Goal: Information Seeking & Learning: Learn about a topic

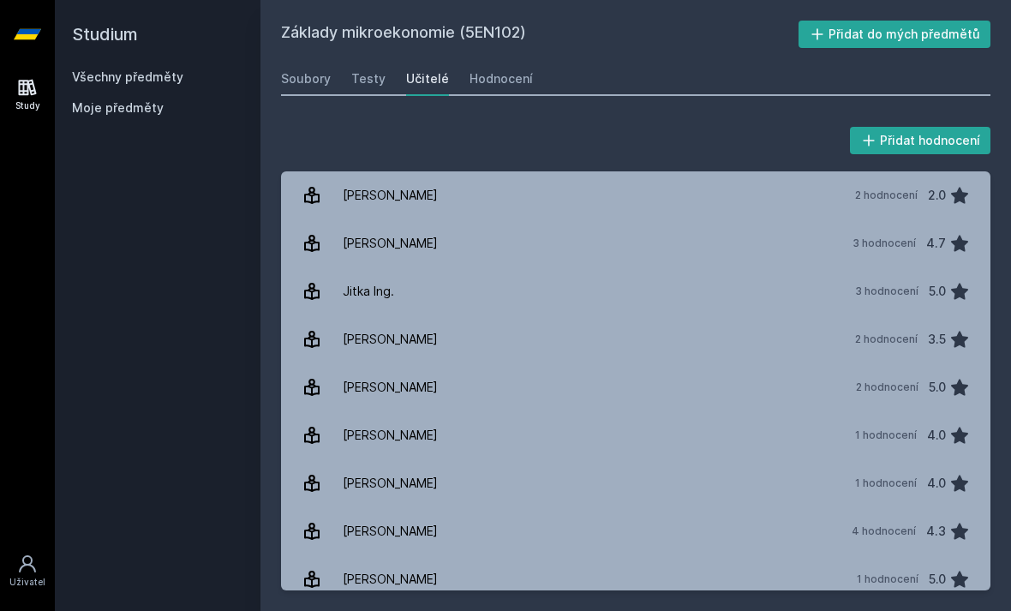
click at [107, 70] on link "Všechny předměty" at bounding box center [127, 76] width 111 height 15
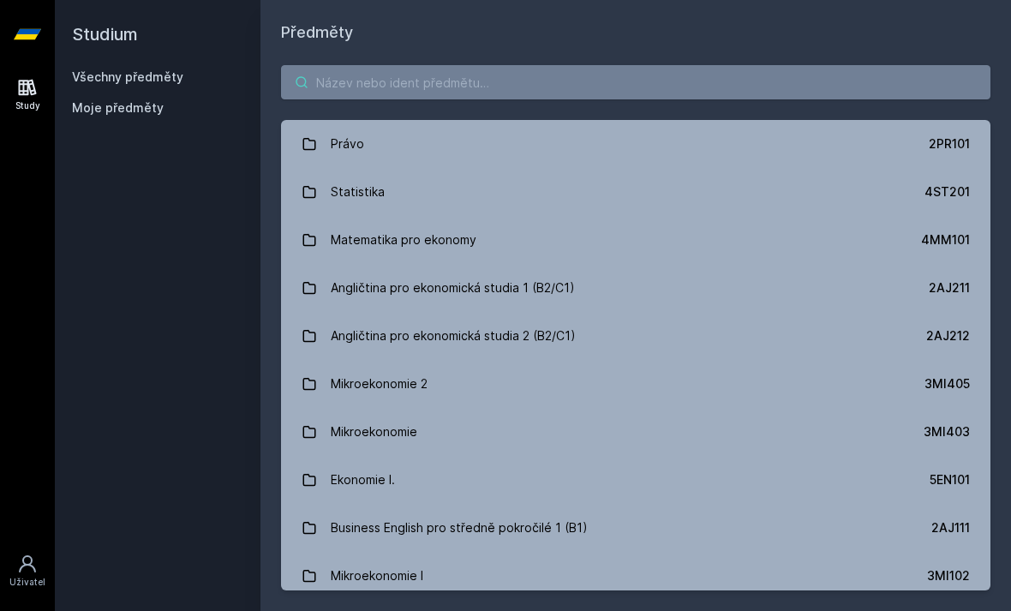
click at [571, 89] on input "search" at bounding box center [635, 82] width 709 height 34
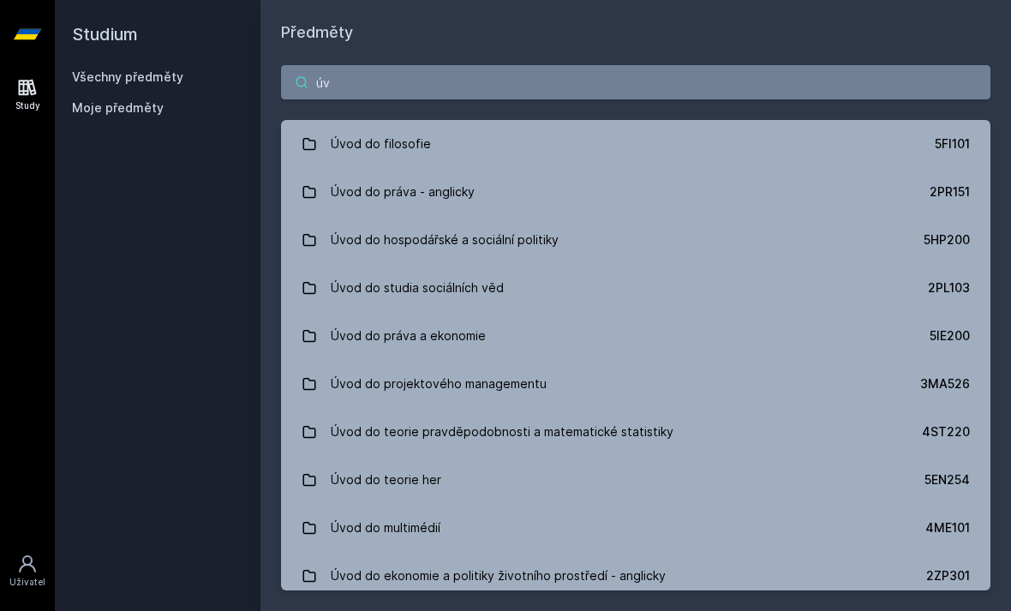
type input "úvo"
click at [566, 149] on link "Úvod do filosofie 5FI101" at bounding box center [635, 144] width 709 height 48
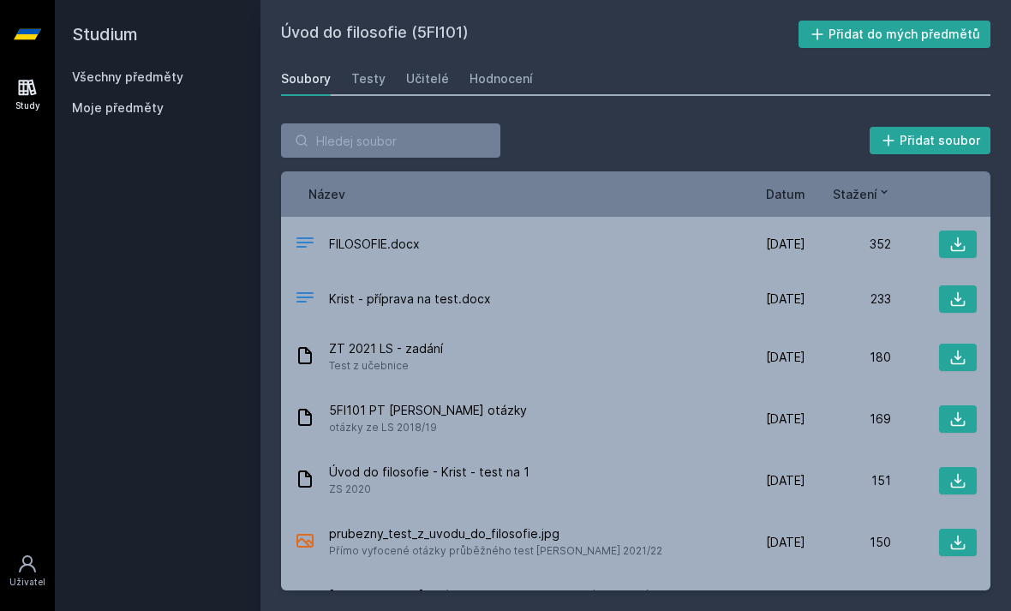
click at [481, 53] on div "Úvod do filosofie (5FI101) Přidat do mých předmětů [GEOGRAPHIC_DATA] Testy Učit…" at bounding box center [635, 306] width 709 height 570
click at [504, 93] on link "Hodnocení" at bounding box center [500, 79] width 63 height 34
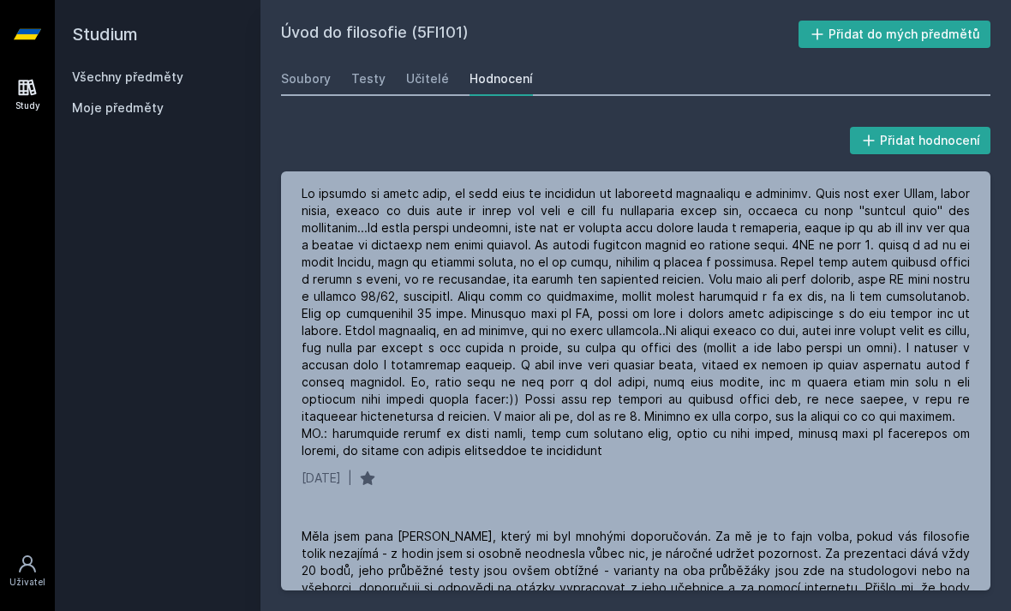
scroll to position [2, 0]
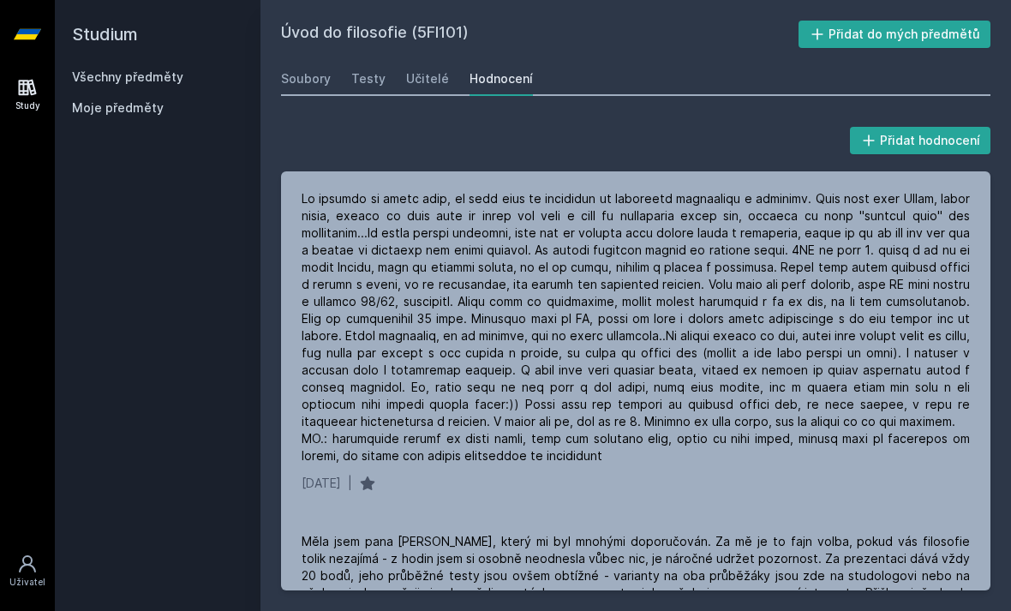
click at [702, 253] on div "Přidat hodnocení [DATE] | Měla jsem pana [PERSON_NAME], který mi byl mnohými do…" at bounding box center [635, 357] width 750 height 508
click at [419, 62] on link "Učitelé" at bounding box center [427, 79] width 43 height 34
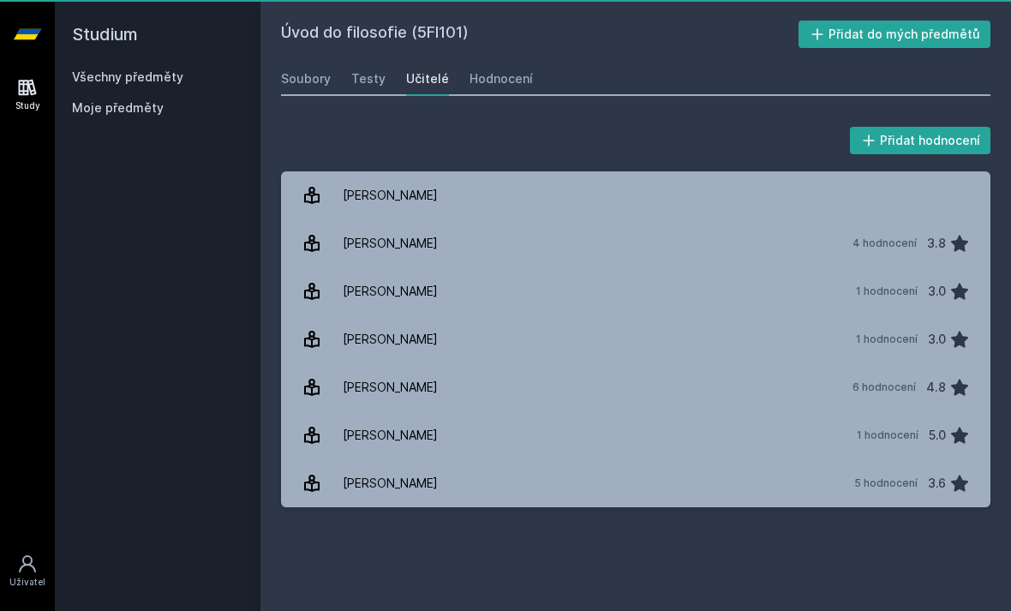
click at [416, 79] on div "Učitelé" at bounding box center [427, 78] width 43 height 17
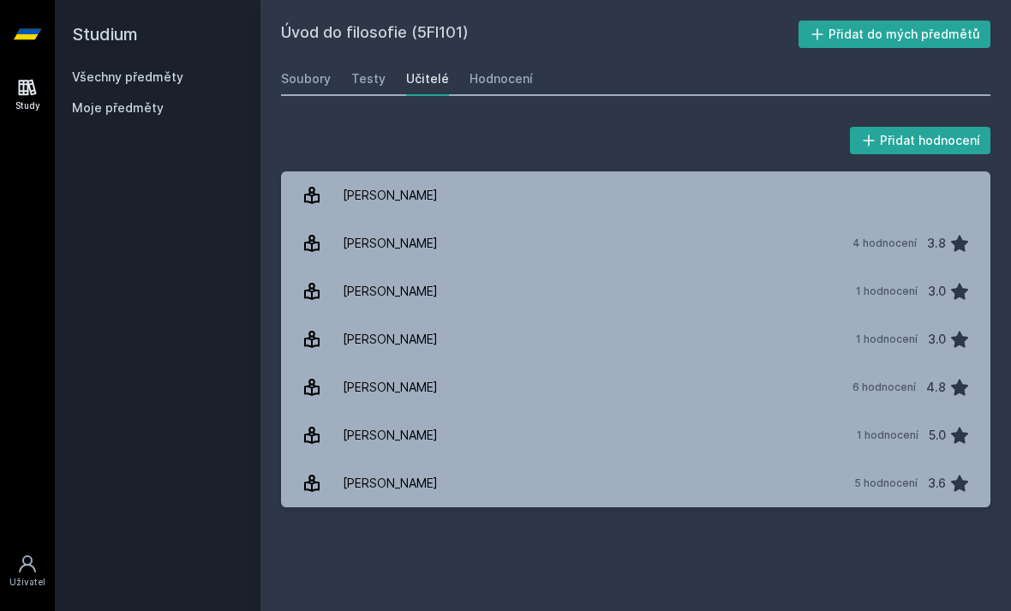
click at [490, 393] on link "[PERSON_NAME] 6 hodnocení 4.8" at bounding box center [635, 387] width 709 height 48
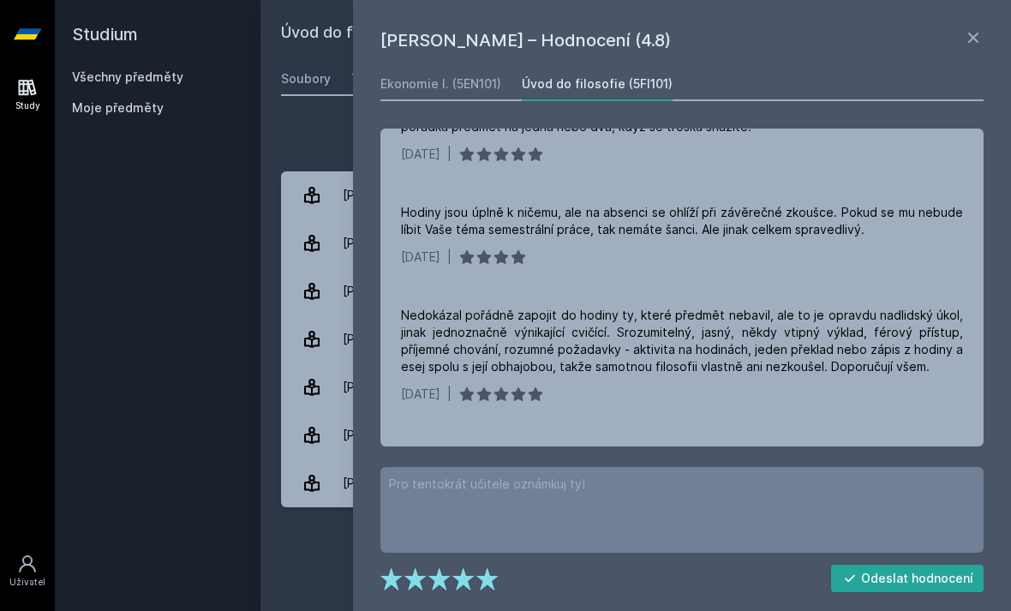
scroll to position [396, 0]
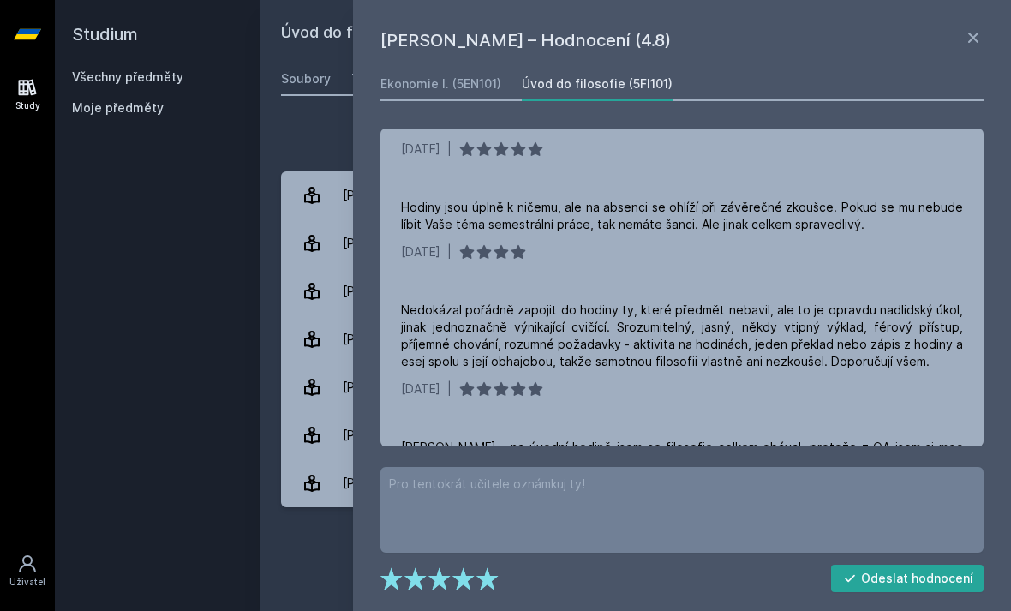
click at [702, 291] on div "Nedokázal pořádně zapojit do hodiny ty, které předmět nebavil, ale to je opravd…" at bounding box center [681, 349] width 603 height 137
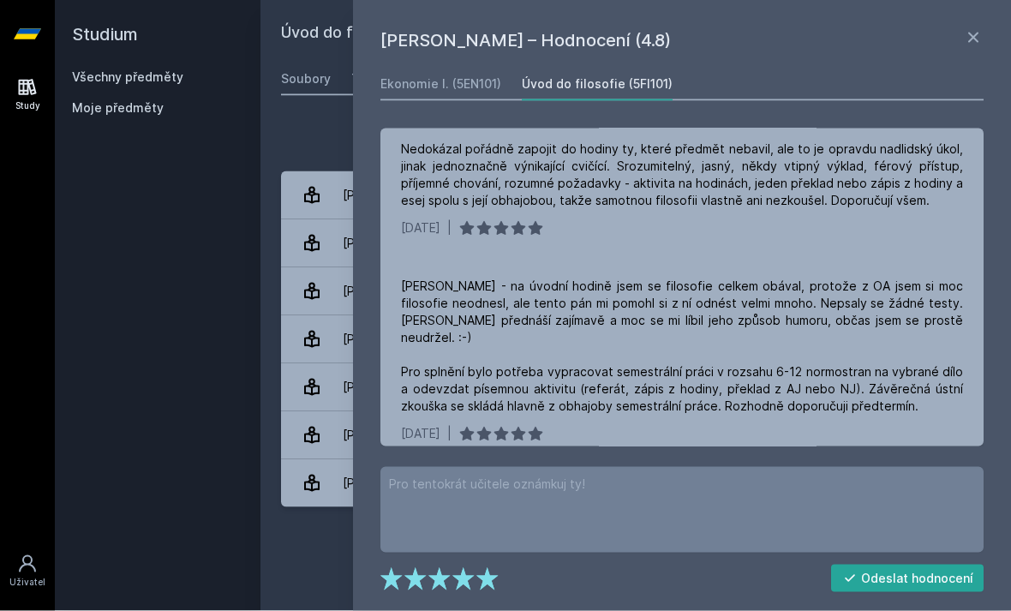
scroll to position [0, 0]
click at [702, 46] on icon at bounding box center [973, 37] width 21 height 21
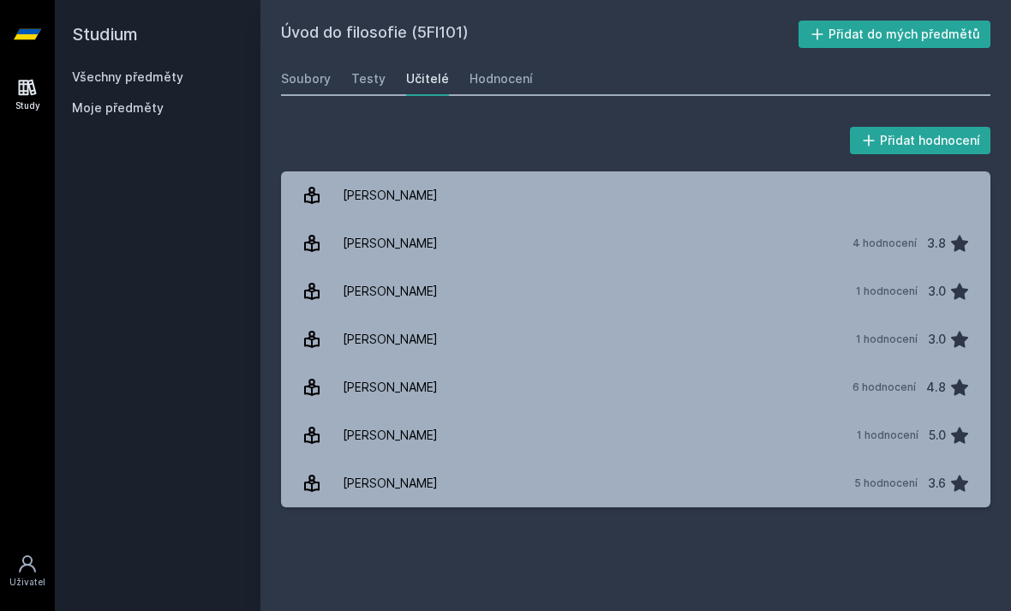
click at [109, 79] on link "Všechny předměty" at bounding box center [127, 76] width 111 height 15
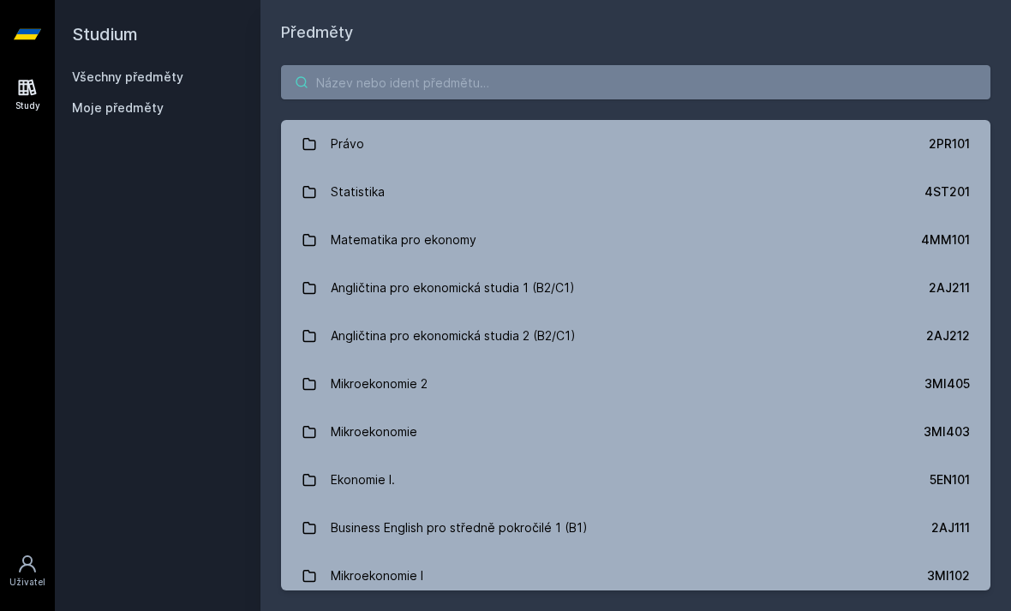
click at [599, 97] on input "search" at bounding box center [635, 82] width 709 height 34
click at [702, 87] on input "search" at bounding box center [635, 82] width 709 height 34
click at [702, 81] on input "search" at bounding box center [635, 82] width 709 height 34
click at [9, 234] on div "Study [GEOGRAPHIC_DATA]" at bounding box center [27, 340] width 55 height 542
click at [638, 84] on input "search" at bounding box center [635, 82] width 709 height 34
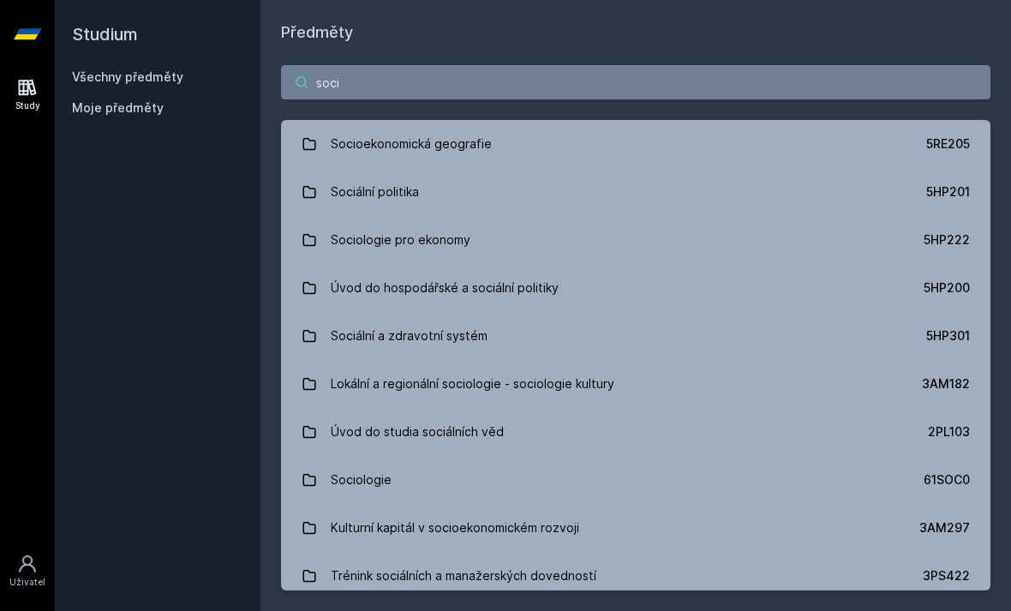
type input "socio"
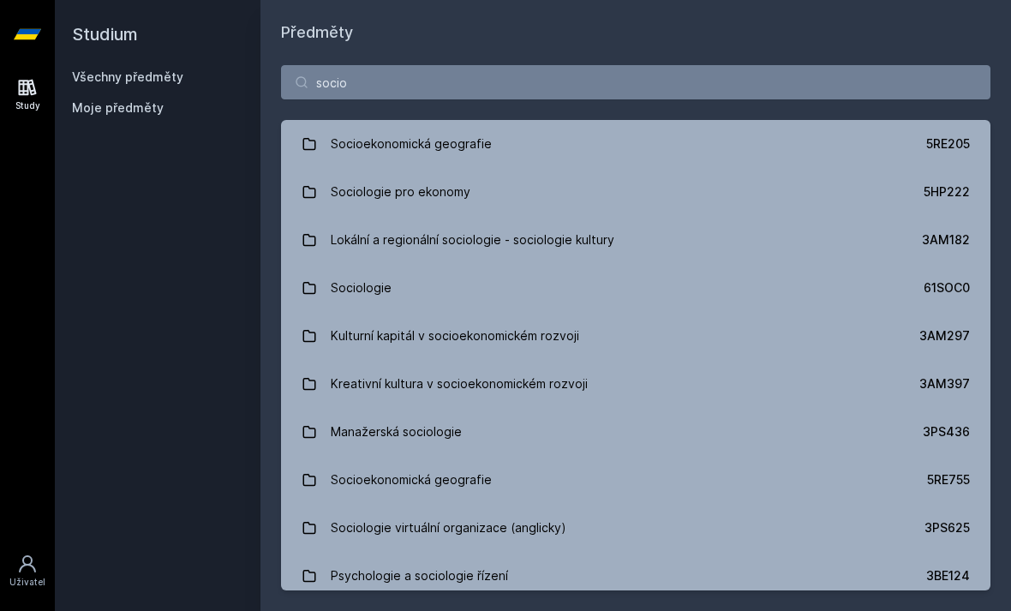
click at [457, 212] on link "Sociologie pro ekonomy 5HP222" at bounding box center [635, 192] width 709 height 48
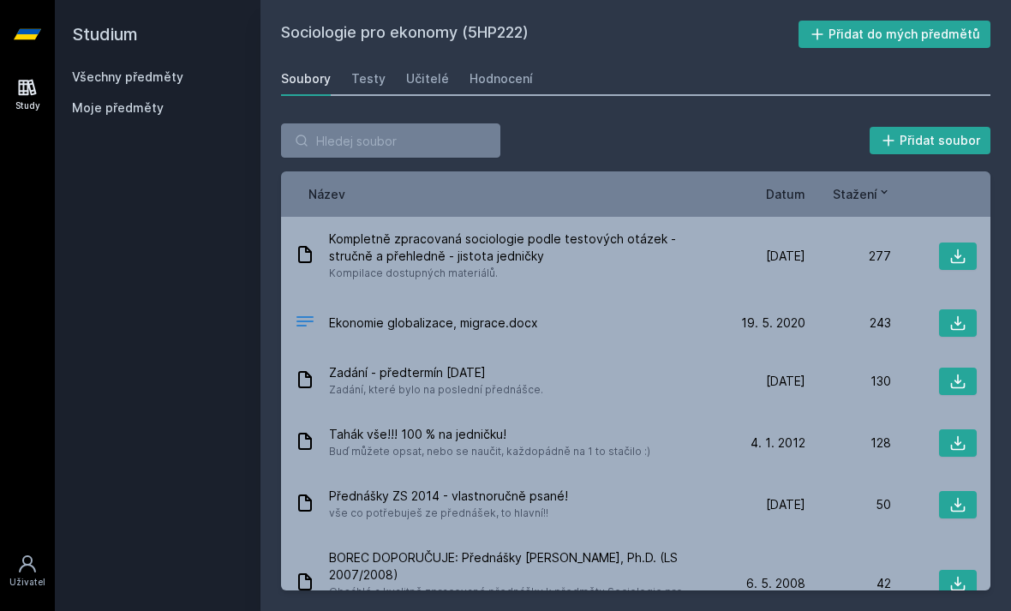
click at [506, 82] on div "Hodnocení" at bounding box center [500, 78] width 63 height 17
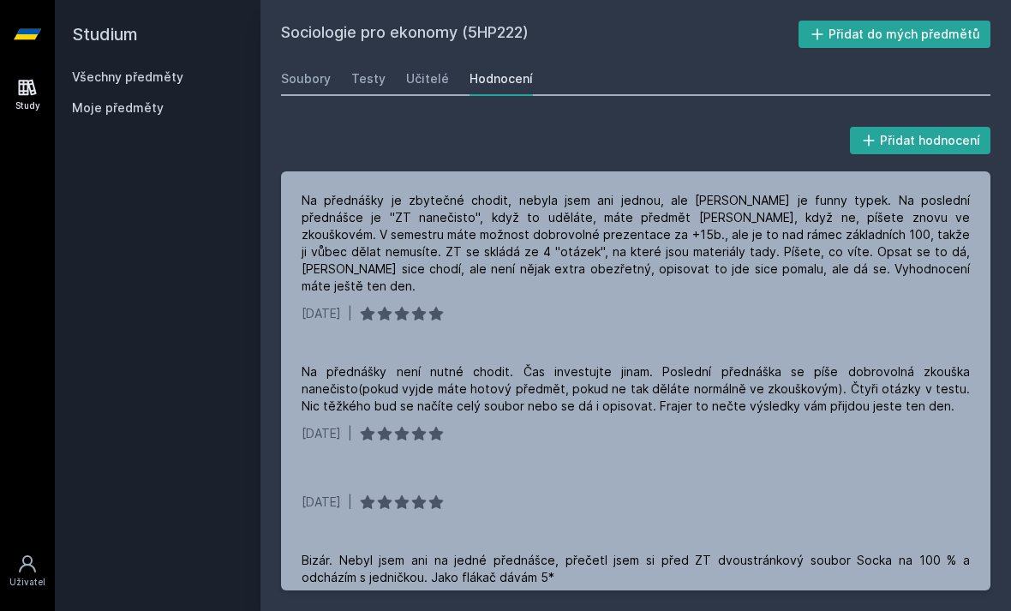
click at [433, 75] on div "Učitelé" at bounding box center [427, 78] width 43 height 17
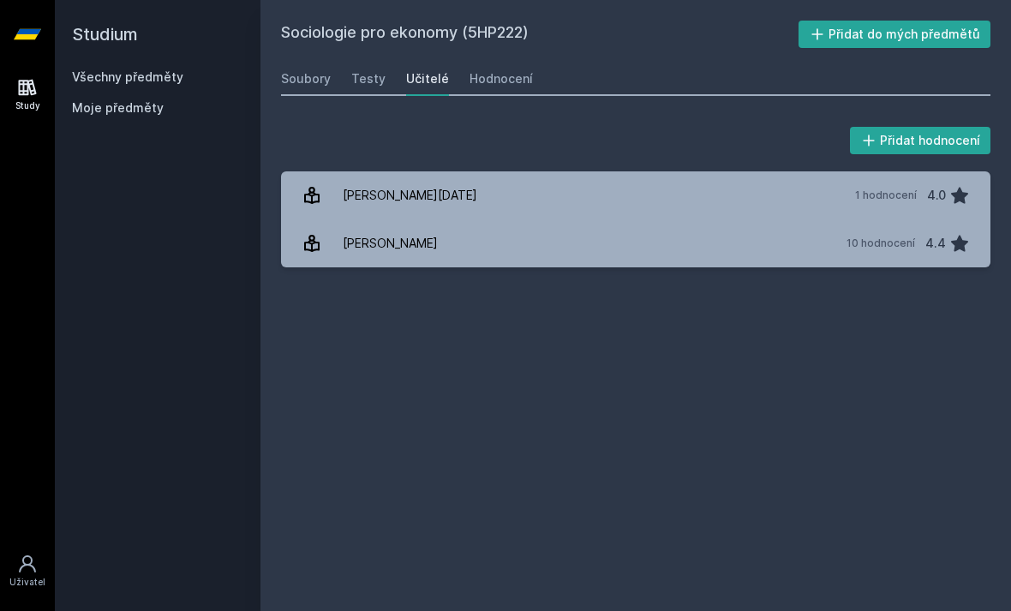
click at [702, 235] on div "10 hodnocení 4.4" at bounding box center [903, 243] width 134 height 34
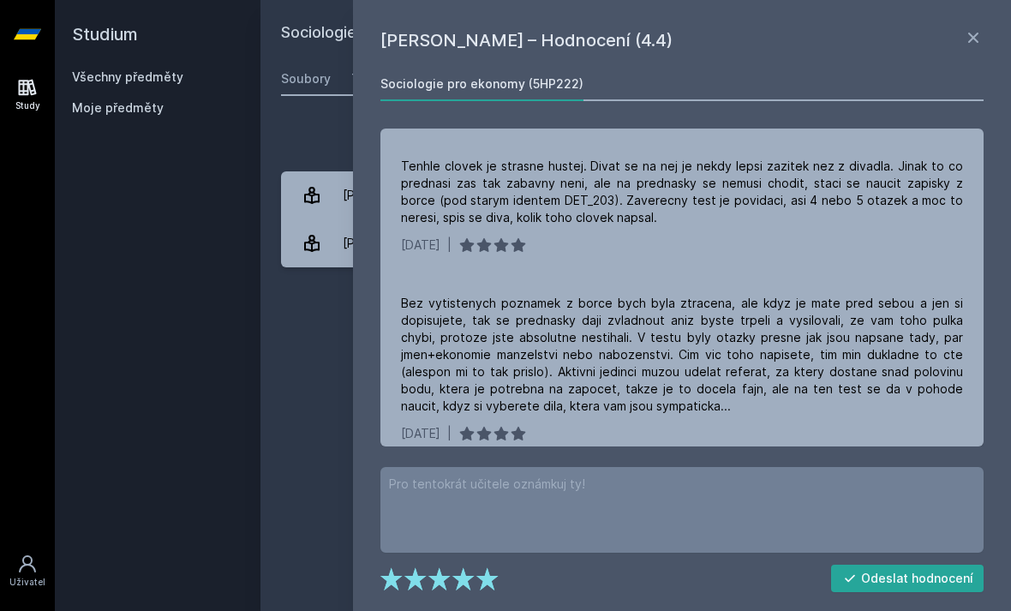
scroll to position [899, 0]
click at [290, 227] on link "[PERSON_NAME] 10 hodnocení 4.4" at bounding box center [635, 243] width 709 height 48
click at [702, 46] on icon at bounding box center [973, 37] width 21 height 21
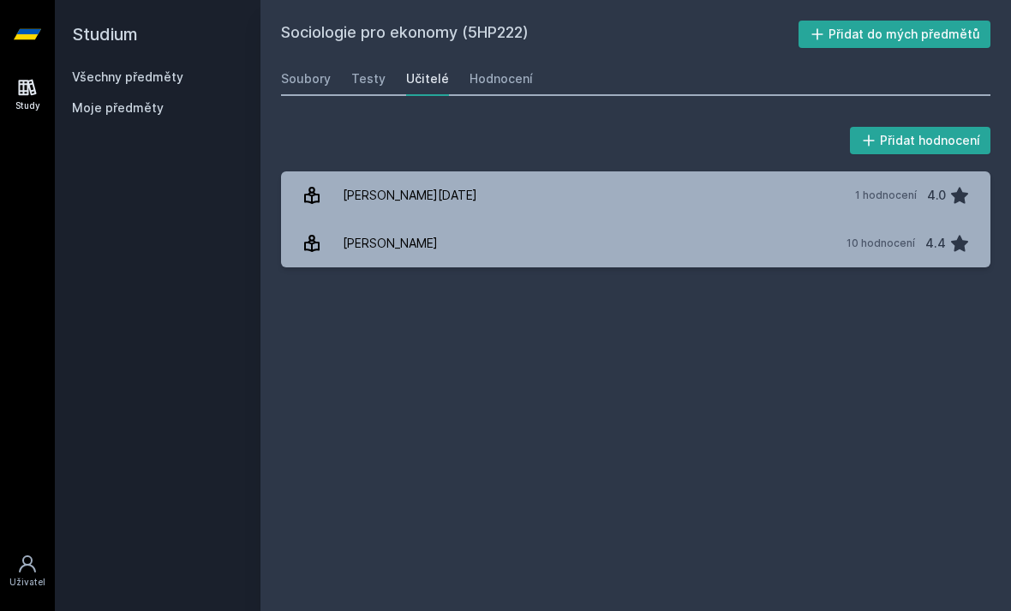
click at [373, 194] on div "[PERSON_NAME][DATE]" at bounding box center [410, 195] width 134 height 34
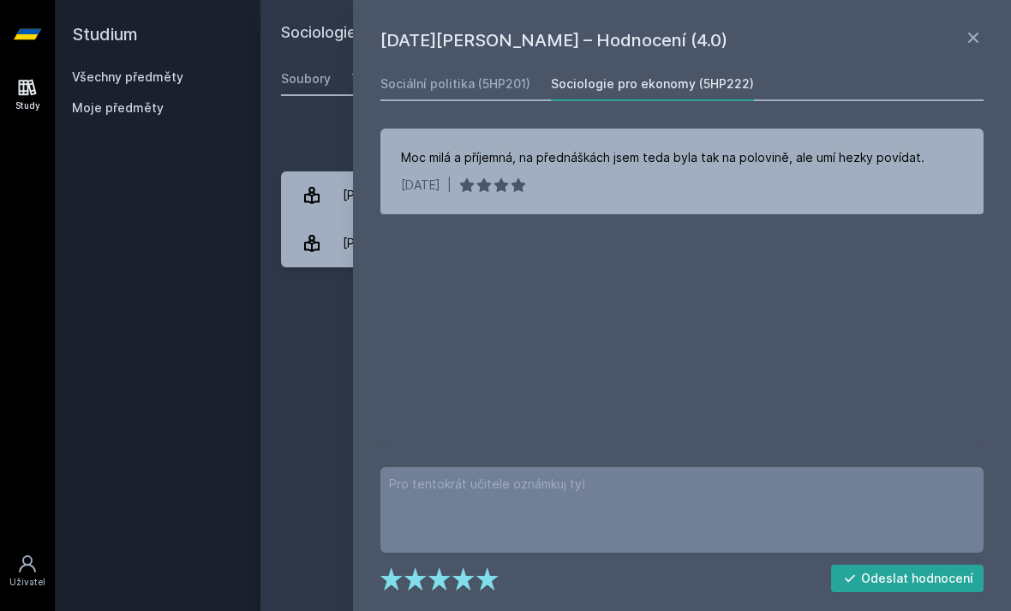
click at [702, 29] on icon at bounding box center [973, 37] width 21 height 21
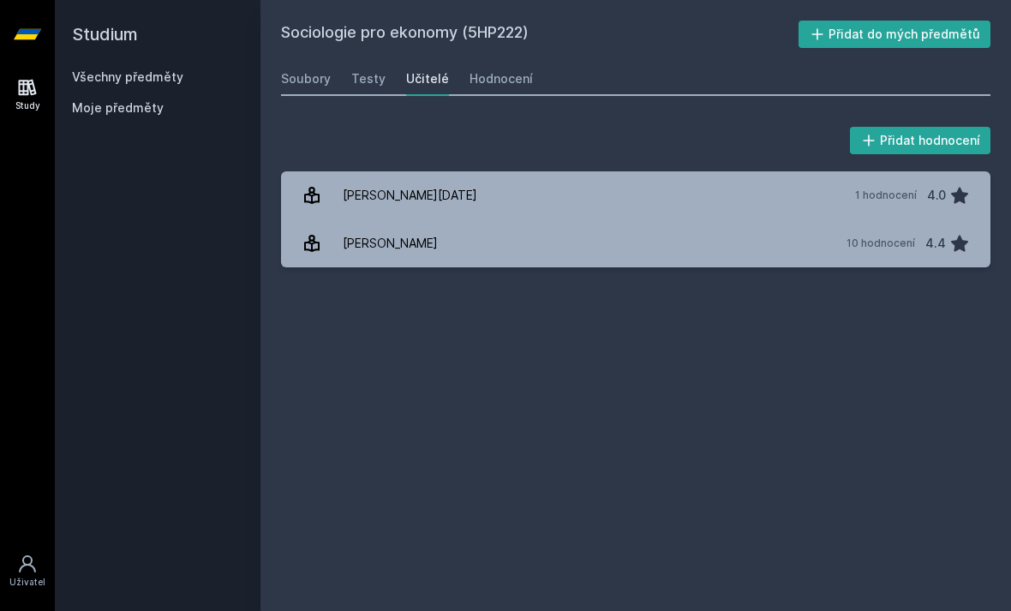
click at [521, 68] on link "Hodnocení" at bounding box center [500, 79] width 63 height 34
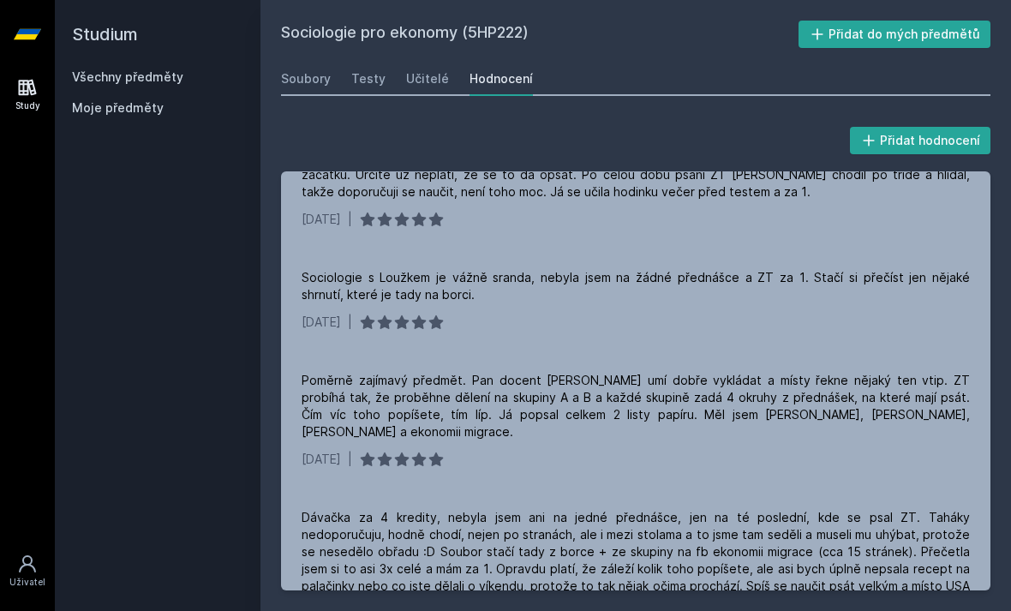
scroll to position [1430, 0]
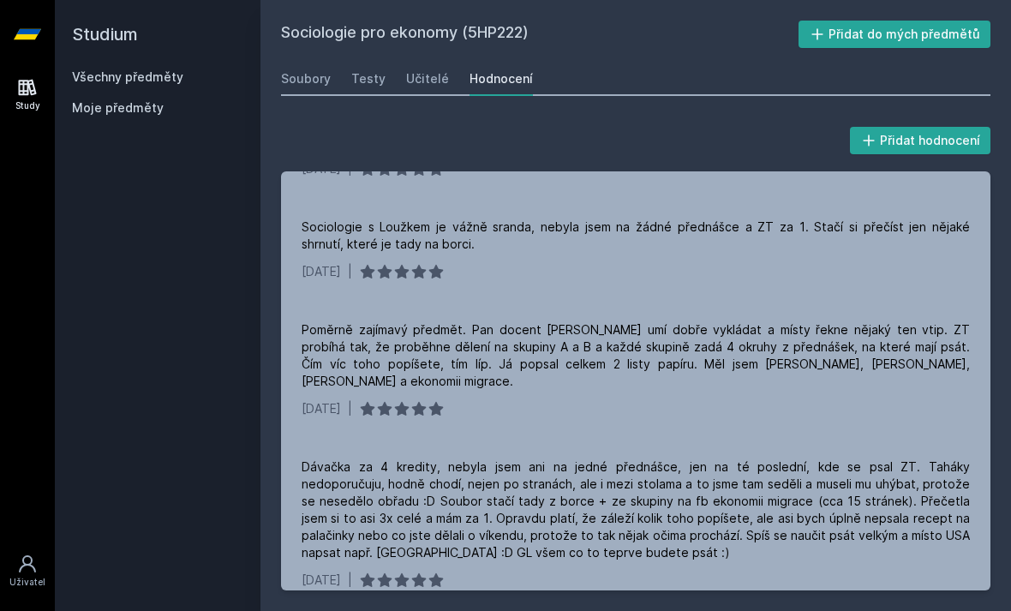
click at [441, 67] on link "Učitelé" at bounding box center [427, 79] width 43 height 34
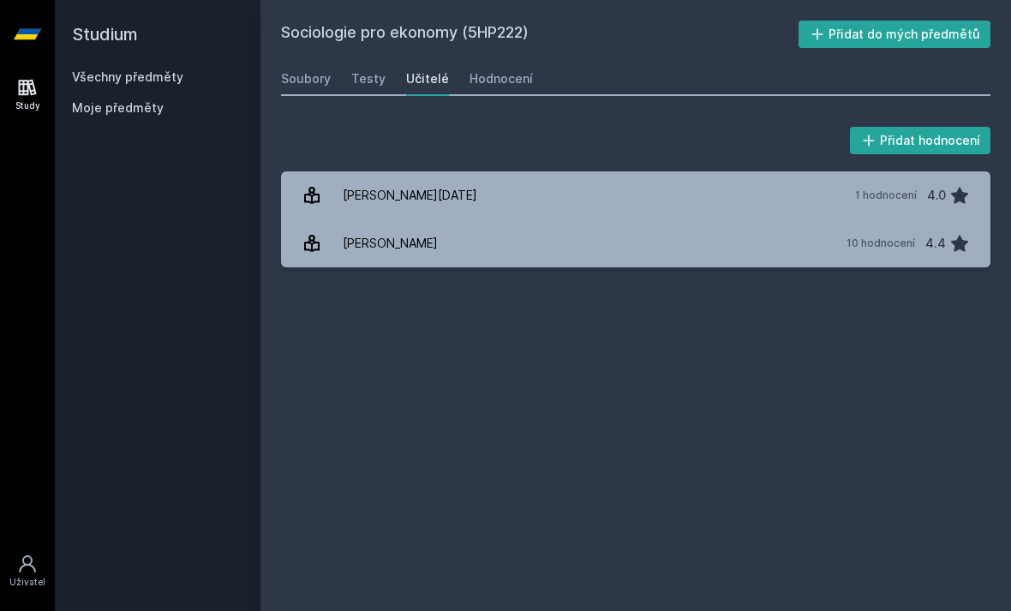
click at [112, 82] on link "Všechny předměty" at bounding box center [127, 76] width 111 height 15
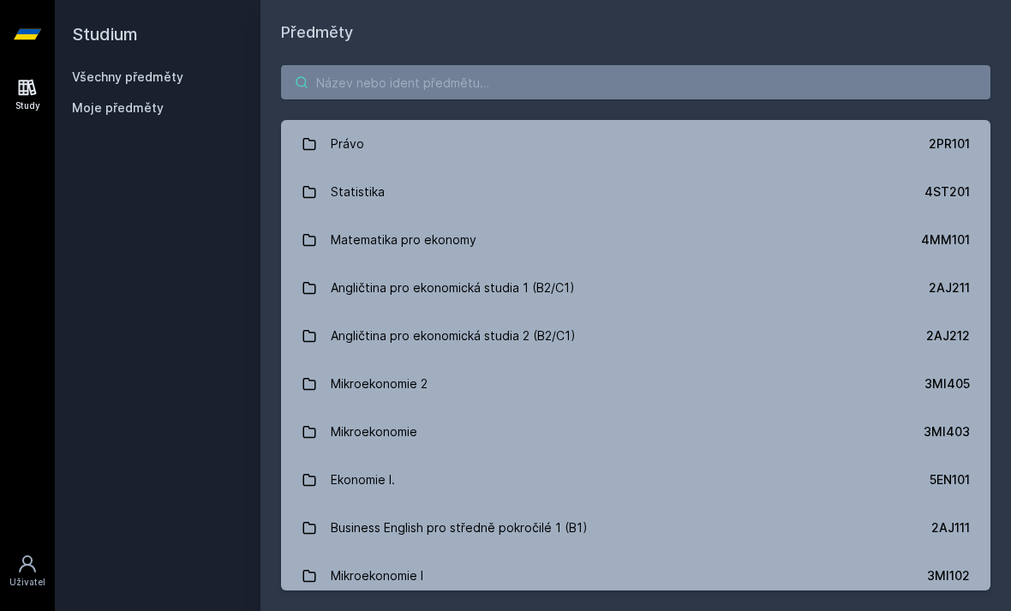
click at [588, 66] on input "search" at bounding box center [635, 82] width 709 height 34
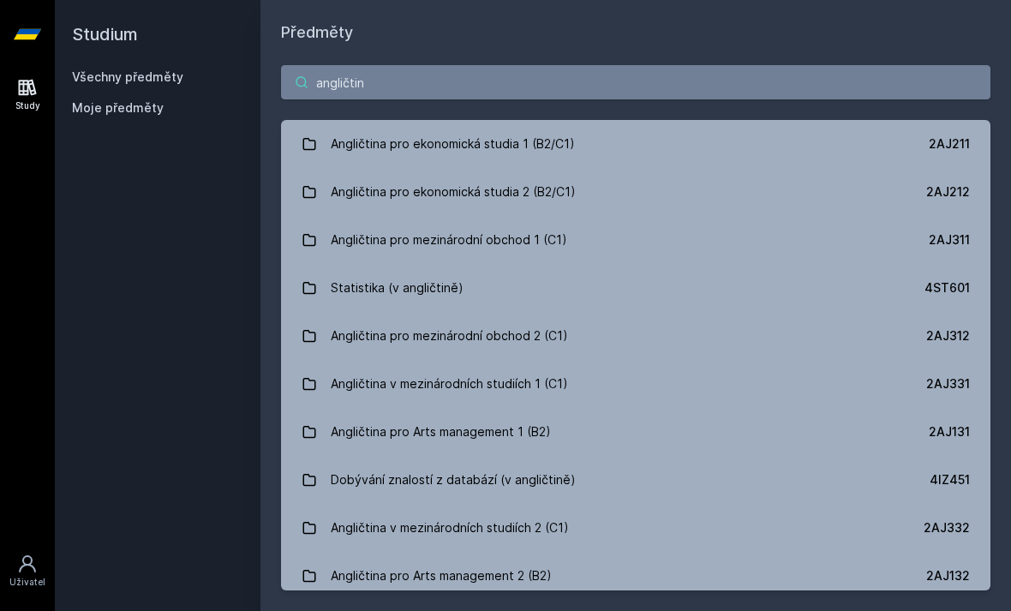
type input "angličtina"
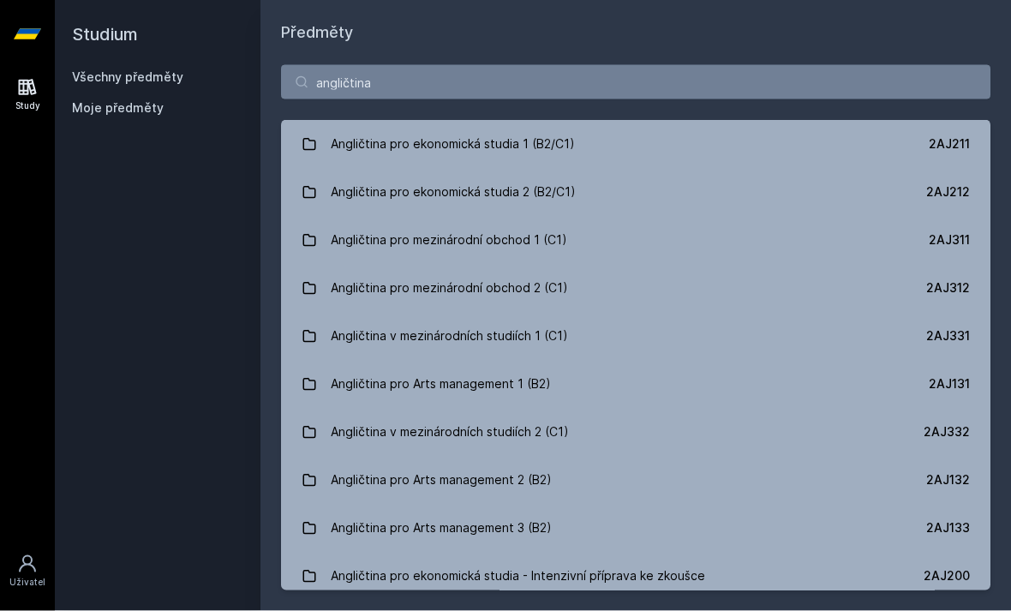
click at [496, 127] on div "Angličtina pro ekonomická studia 1 (B2/C1)" at bounding box center [453, 144] width 244 height 34
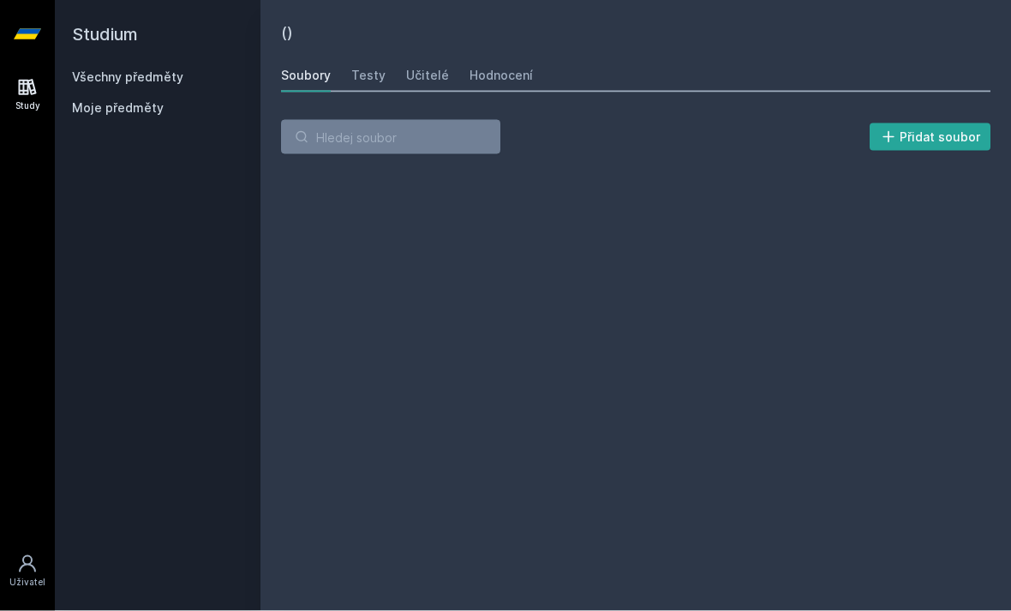
scroll to position [55, 0]
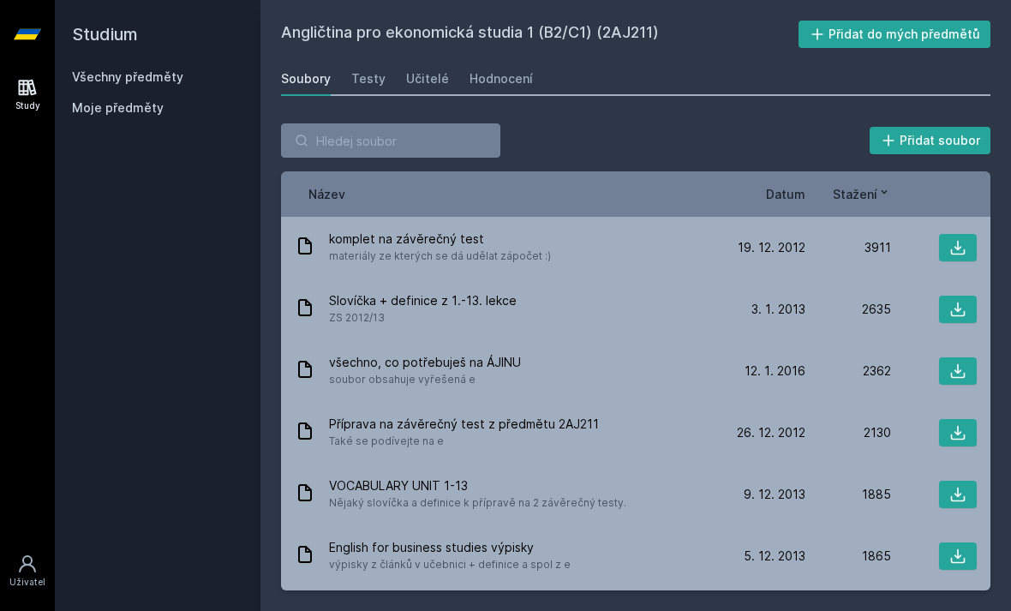
click at [459, 62] on div "Soubory Testy Učitelé Hodnocení" at bounding box center [635, 79] width 709 height 34
click at [523, 62] on link "Hodnocení" at bounding box center [500, 79] width 63 height 34
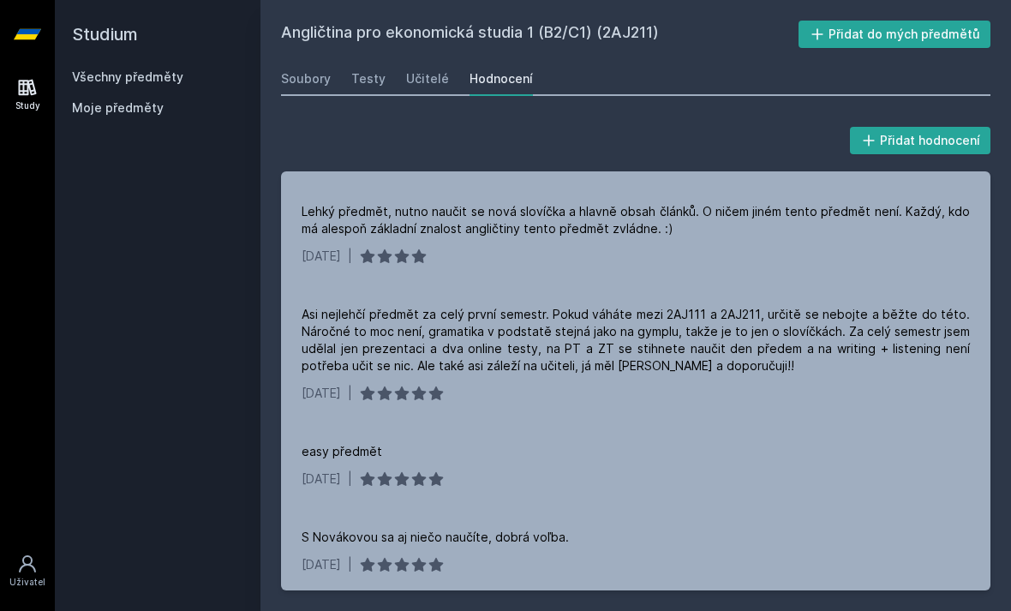
scroll to position [1960, 0]
click at [406, 70] on div "Učitelé" at bounding box center [427, 78] width 43 height 17
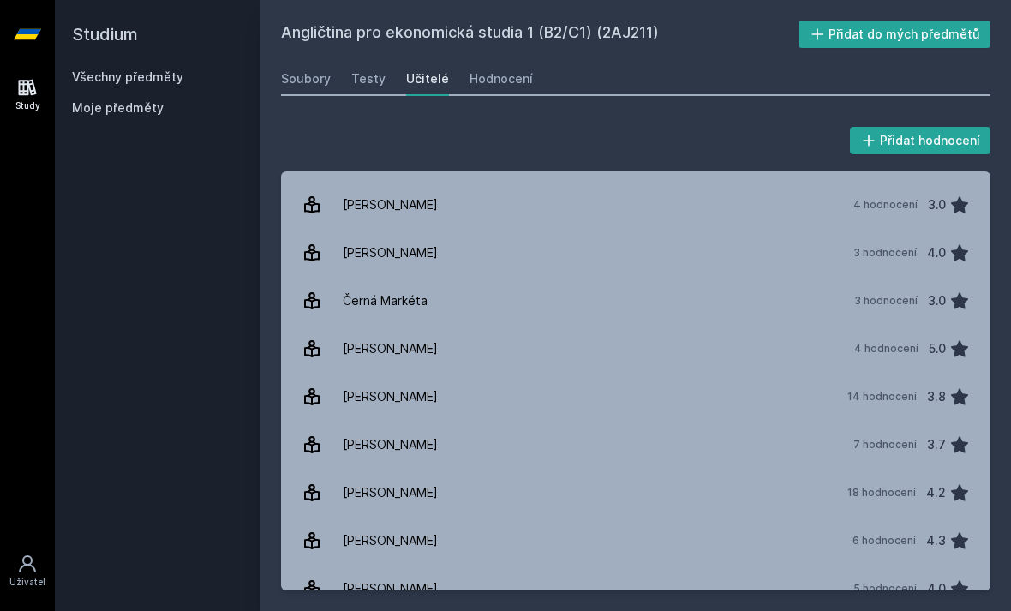
click at [371, 350] on div "[PERSON_NAME]" at bounding box center [390, 349] width 95 height 34
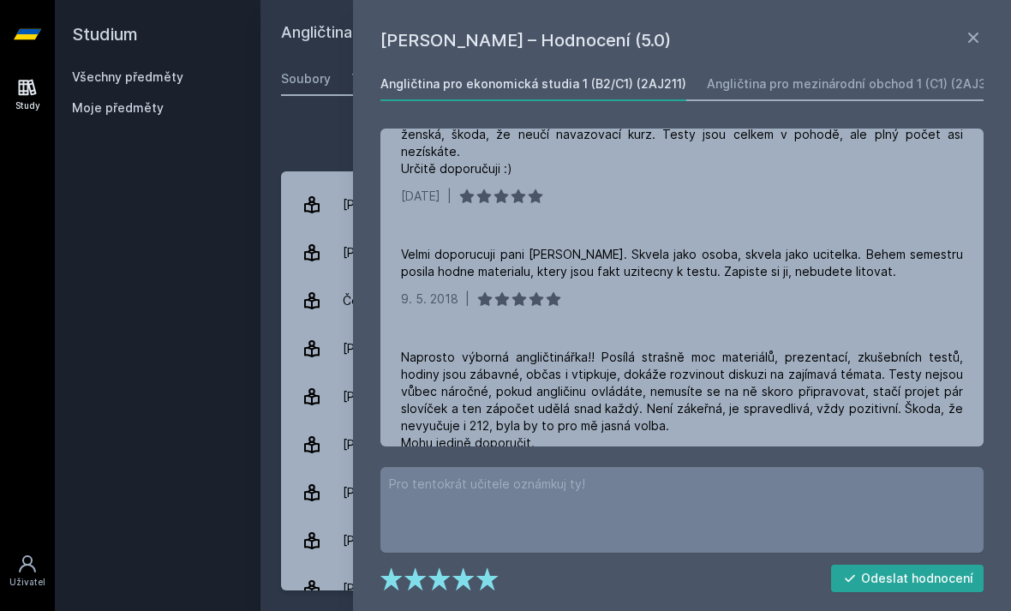
scroll to position [93, 0]
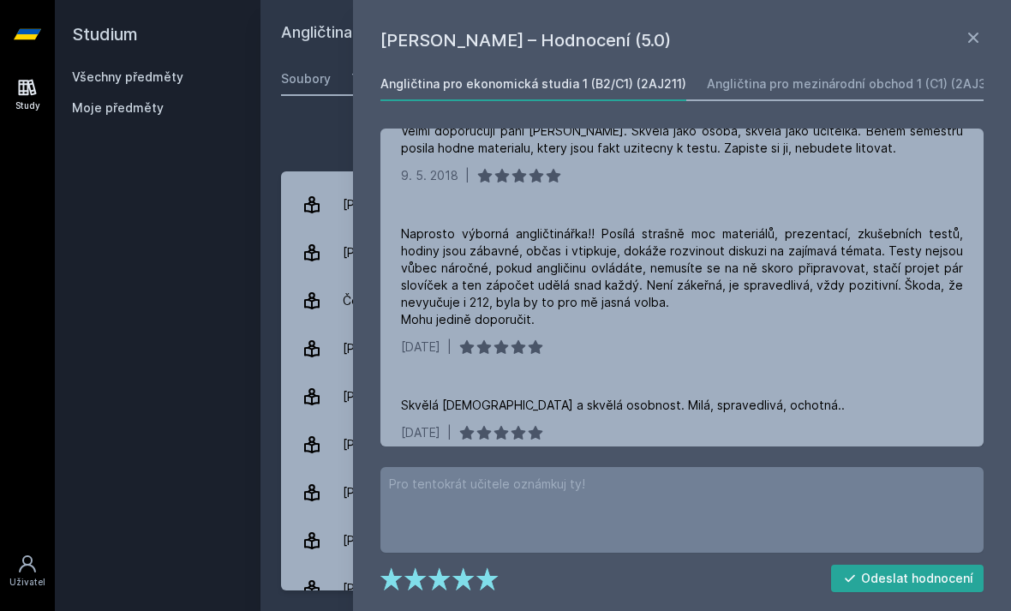
click at [702, 33] on icon at bounding box center [973, 37] width 21 height 21
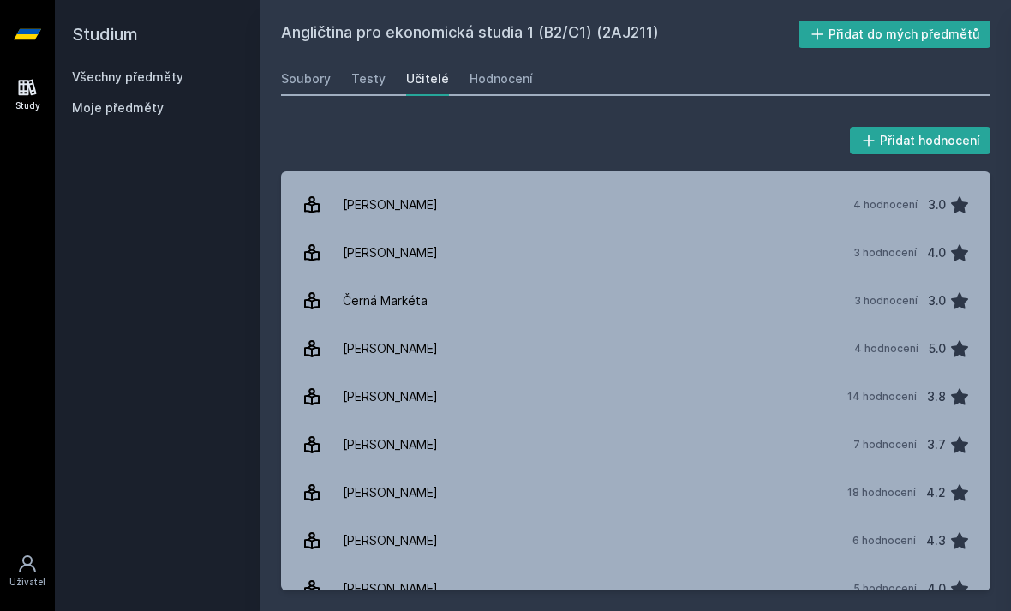
scroll to position [213, 0]
click at [117, 29] on h2 "Studium" at bounding box center [157, 34] width 171 height 69
